Goal: Information Seeking & Learning: Learn about a topic

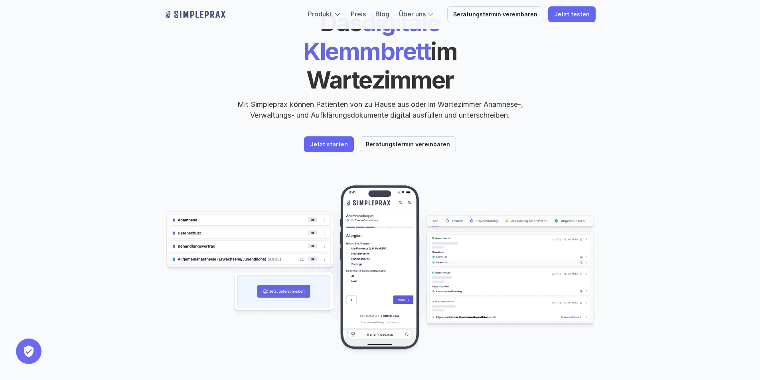
scroll to position [199, 0]
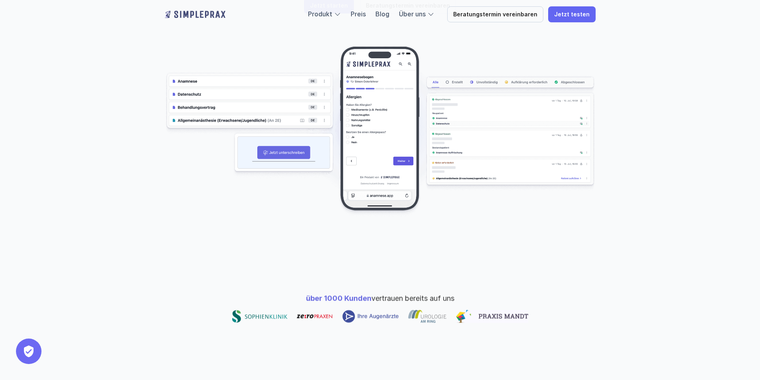
click at [363, 5] on div "Produkt Preis Blog Über uns Beratungstermin vereinbaren Jetzt testen" at bounding box center [380, 14] width 479 height 29
click at [365, 13] on link "Preis" at bounding box center [358, 14] width 15 height 8
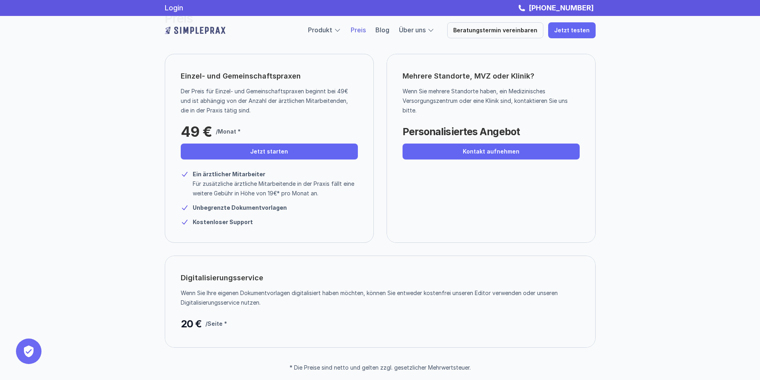
scroll to position [31, 0]
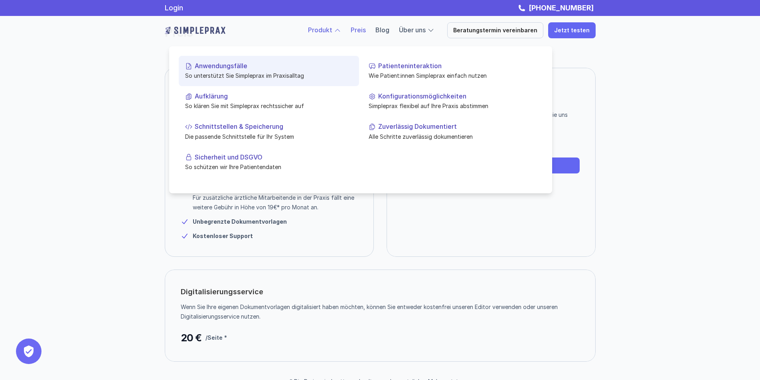
click at [242, 69] on p "Anwendungsfälle" at bounding box center [274, 66] width 158 height 8
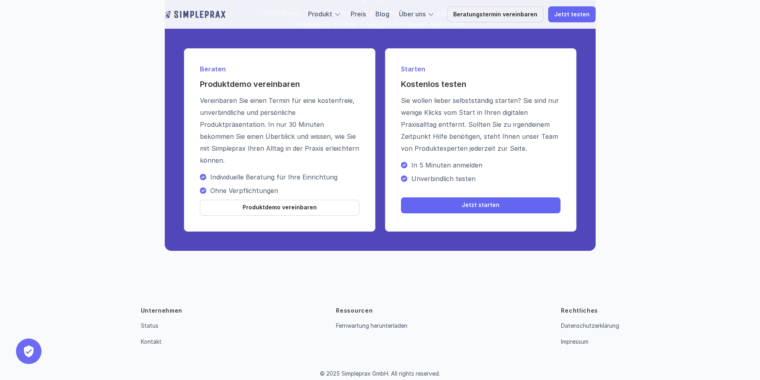
scroll to position [1251, 0]
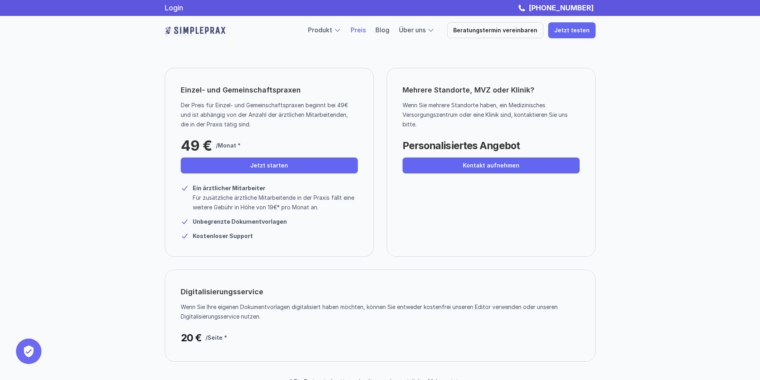
scroll to position [151, 0]
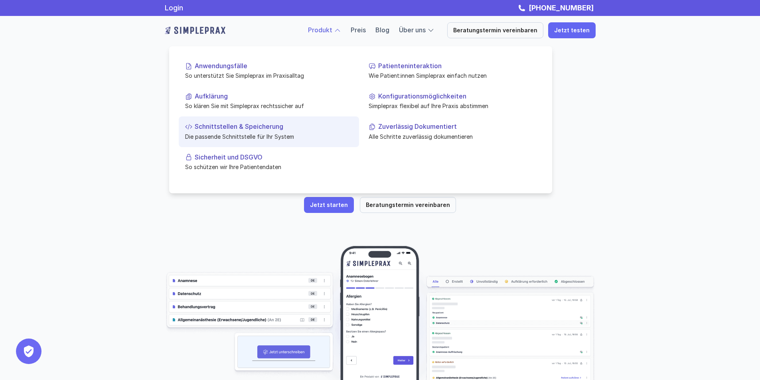
click at [252, 120] on link "Schnittstellen & Speicherung Die passende Schnittstelle für Ihr System" at bounding box center [269, 131] width 180 height 30
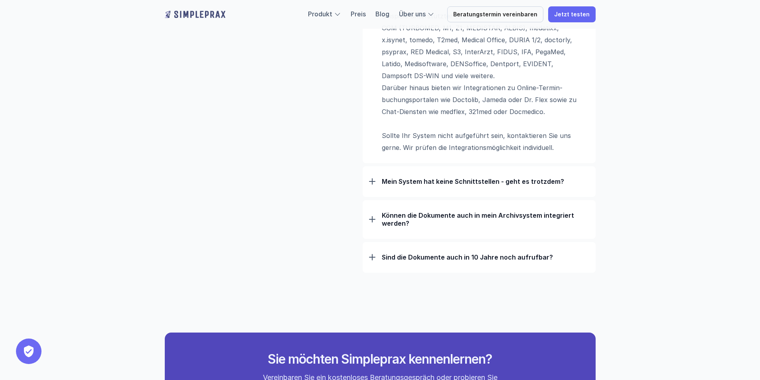
scroll to position [678, 0]
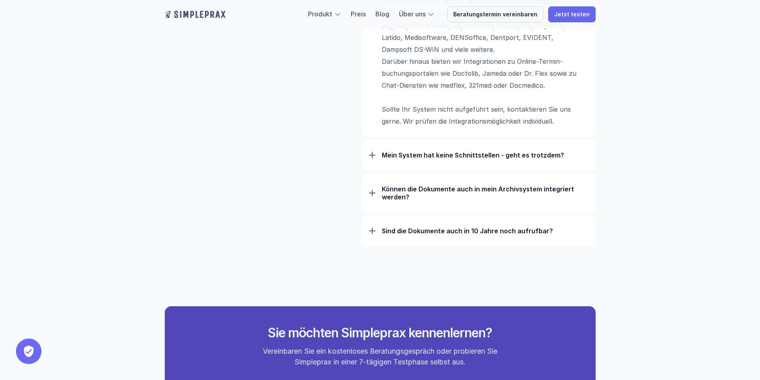
click at [372, 195] on div at bounding box center [372, 193] width 1 height 6
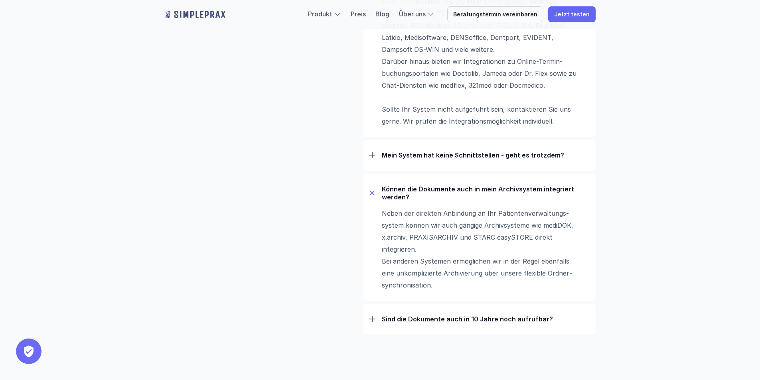
click at [372, 195] on div at bounding box center [371, 193] width 9 height 9
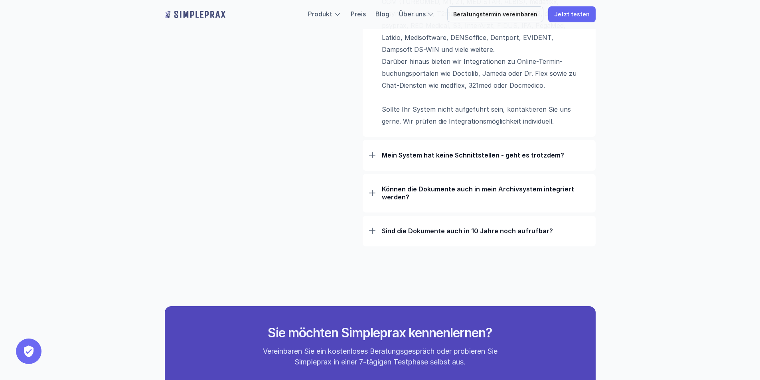
click at [372, 154] on div at bounding box center [372, 155] width 1 height 6
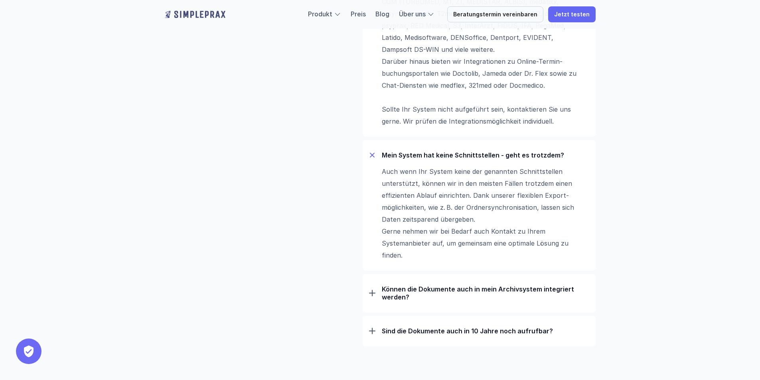
click at [373, 154] on div at bounding box center [371, 155] width 5 height 5
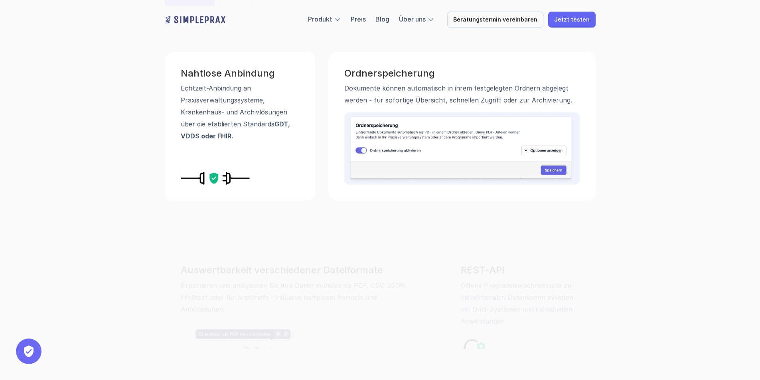
scroll to position [199, 0]
